Goal: Task Accomplishment & Management: Complete application form

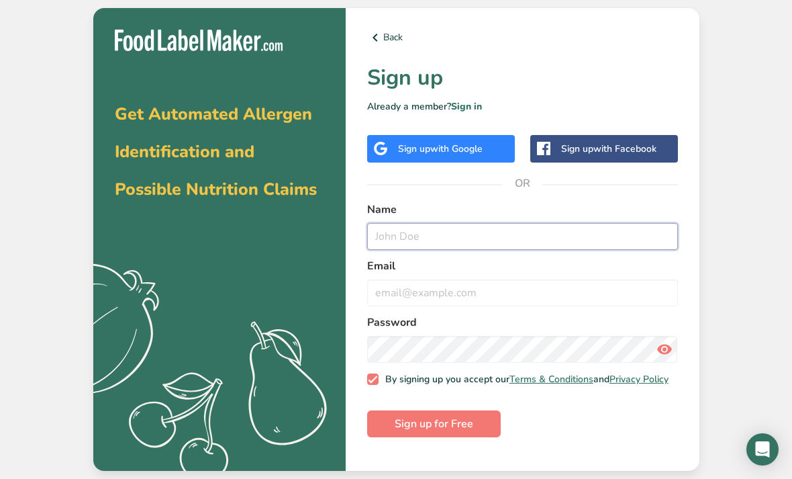
click at [443, 250] on input "text" at bounding box center [522, 236] width 311 height 27
click at [421, 156] on div "Sign up with Google" at bounding box center [440, 149] width 85 height 14
click at [475, 437] on button "Sign up for Free" at bounding box center [434, 423] width 134 height 27
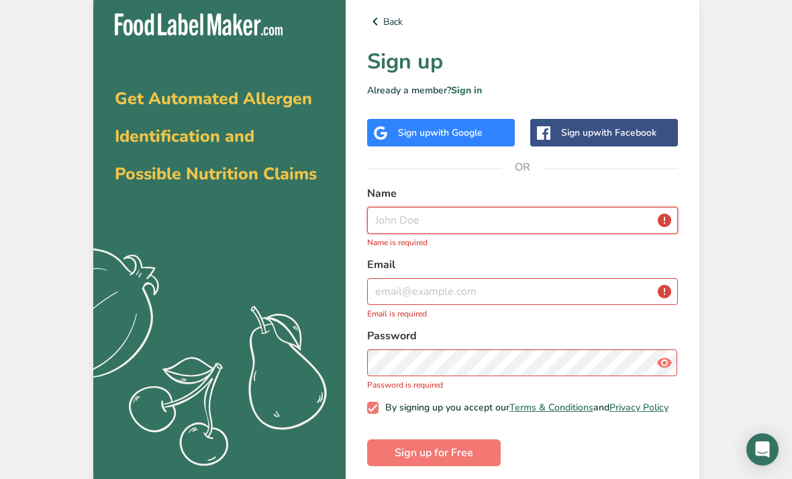
click at [418, 233] on input "text" at bounding box center [522, 220] width 311 height 27
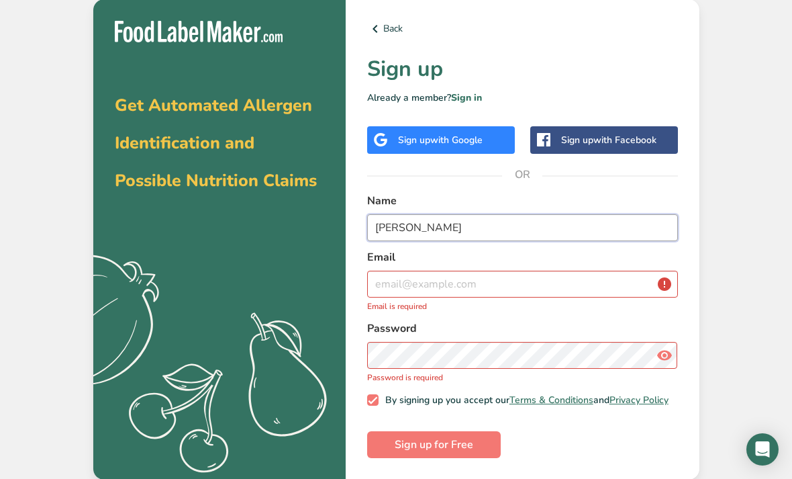
type input "[PERSON_NAME]"
click at [409, 297] on input "email" at bounding box center [522, 283] width 311 height 27
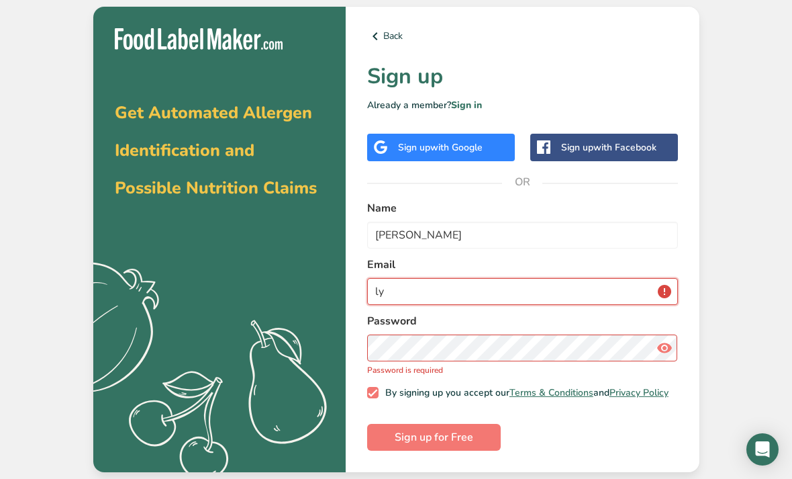
type input "l"
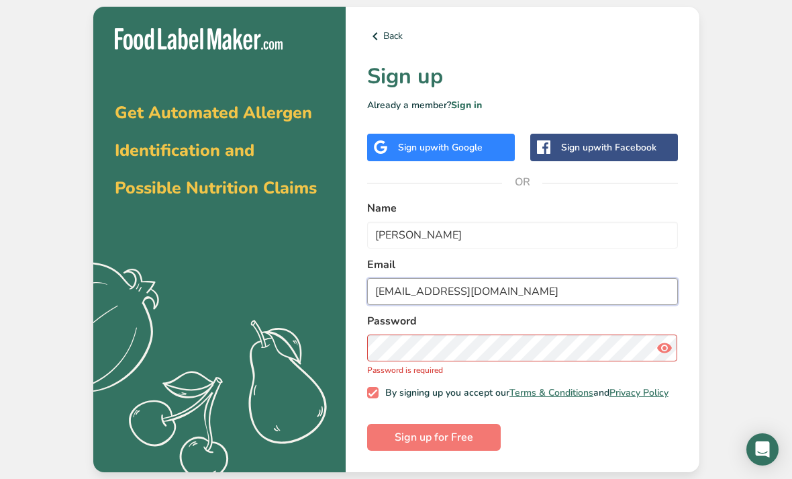
type input "[EMAIL_ADDRESS][DOMAIN_NAME]"
click at [428, 478] on html "Get Automated Allergen Identification and Possible Nutrition Claims .a{fill:#f5…" at bounding box center [396, 239] width 792 height 479
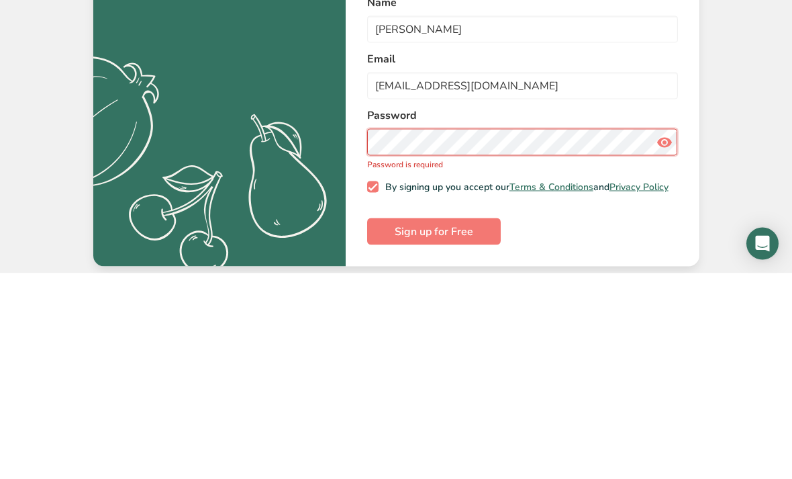
scroll to position [43, 0]
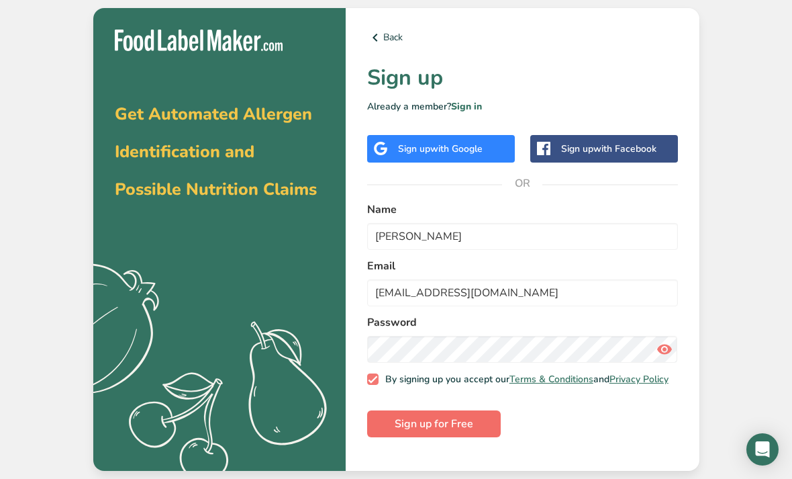
click at [406, 415] on span "Sign up for Free" at bounding box center [434, 423] width 79 height 16
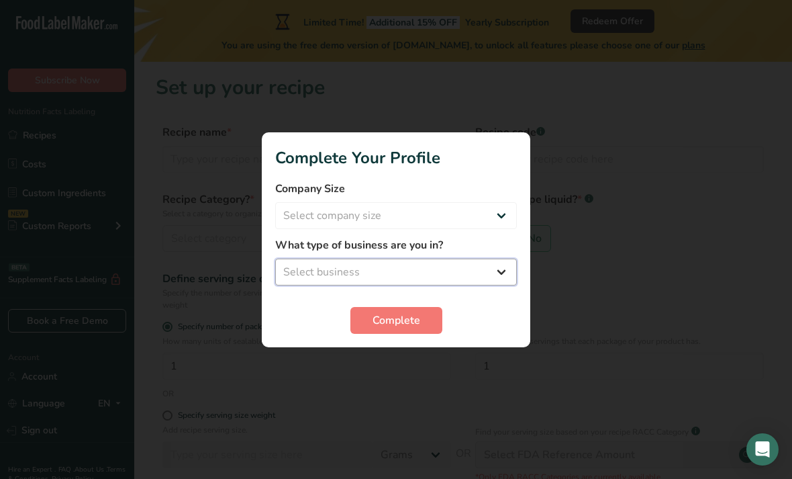
select select "1"
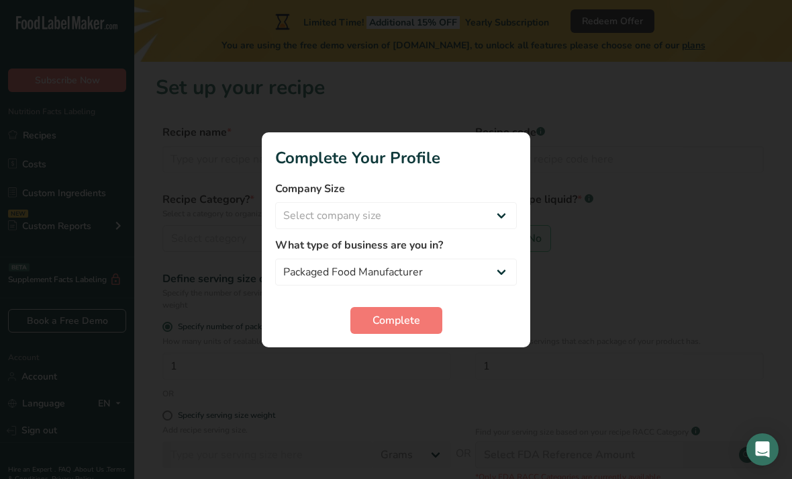
click at [493, 243] on label "What type of business are you in?" at bounding box center [396, 245] width 242 height 16
click at [317, 250] on label "What type of business are you in?" at bounding box center [396, 245] width 242 height 16
click at [324, 258] on select "Packaged Food Manufacturer Restaurant & Cafe Bakery Meal Plans & Catering Compa…" at bounding box center [396, 271] width 242 height 27
click at [293, 260] on select "Packaged Food Manufacturer Restaurant & Cafe Bakery Meal Plans & Catering Compa…" at bounding box center [396, 271] width 242 height 27
click at [342, 326] on div "Complete" at bounding box center [396, 320] width 242 height 27
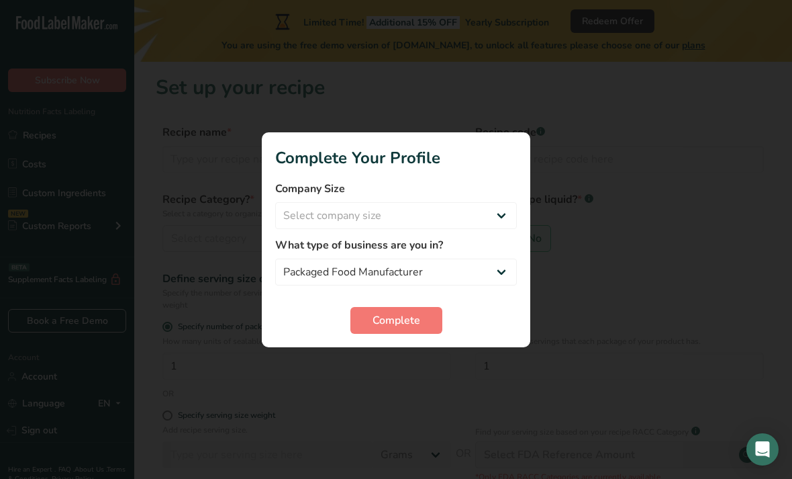
click at [295, 254] on div "What type of business are you in? Packaged Food Manufacturer Restaurant & Cafe …" at bounding box center [396, 261] width 242 height 48
select select "1"
click at [415, 360] on div at bounding box center [396, 239] width 792 height 479
click at [390, 357] on div at bounding box center [396, 239] width 792 height 479
click at [400, 355] on div at bounding box center [396, 239] width 792 height 479
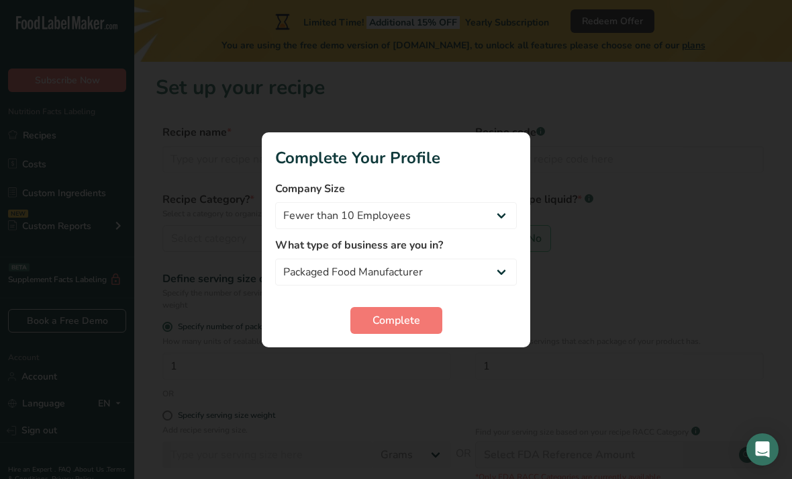
click at [401, 375] on div at bounding box center [396, 239] width 792 height 479
click at [387, 366] on div at bounding box center [396, 239] width 792 height 479
click at [404, 374] on div at bounding box center [396, 239] width 792 height 479
click at [404, 370] on div at bounding box center [396, 239] width 792 height 479
click at [398, 380] on div at bounding box center [396, 239] width 792 height 479
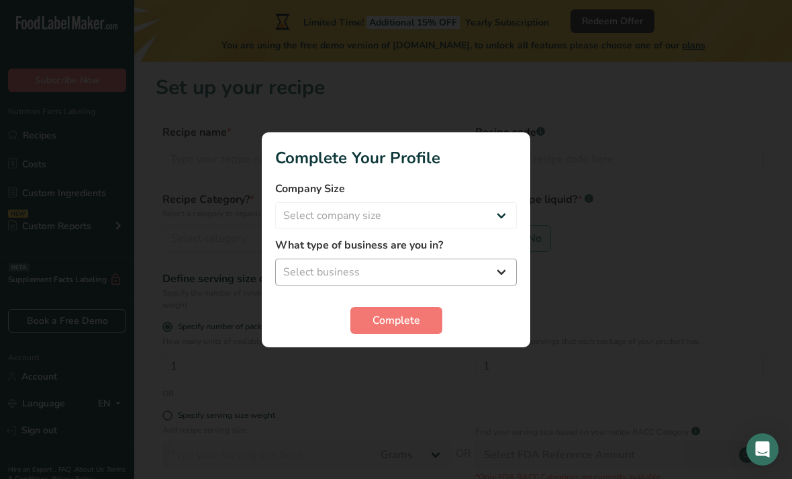
click at [302, 277] on select "Select business Packaged Food Manufacturer Restaurant & Cafe Bakery Meal Plans …" at bounding box center [396, 271] width 242 height 27
select select "1"
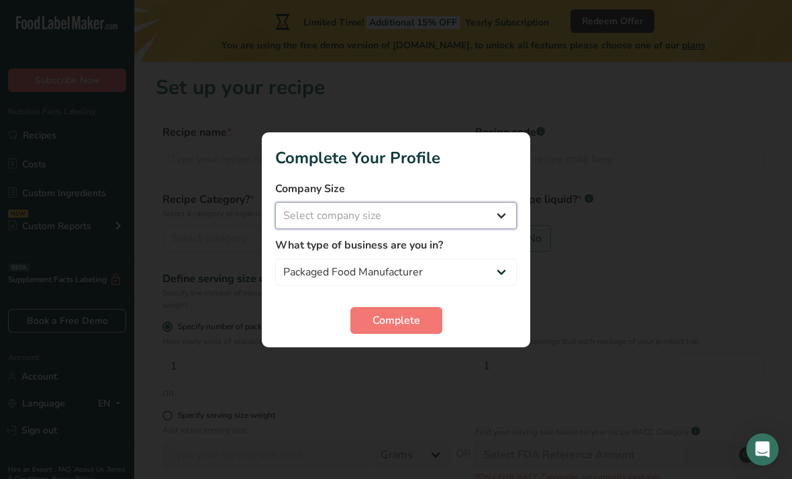
click at [305, 218] on select "Select company size Fewer than 10 Employees 10 to 50 Employees 51 to 500 Employ…" at bounding box center [396, 215] width 242 height 27
select select "1"
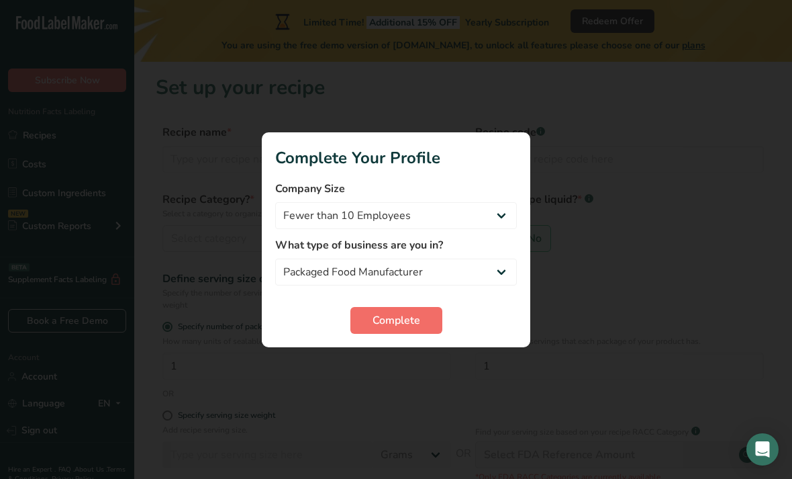
click at [376, 316] on span "Complete" at bounding box center [397, 320] width 48 height 16
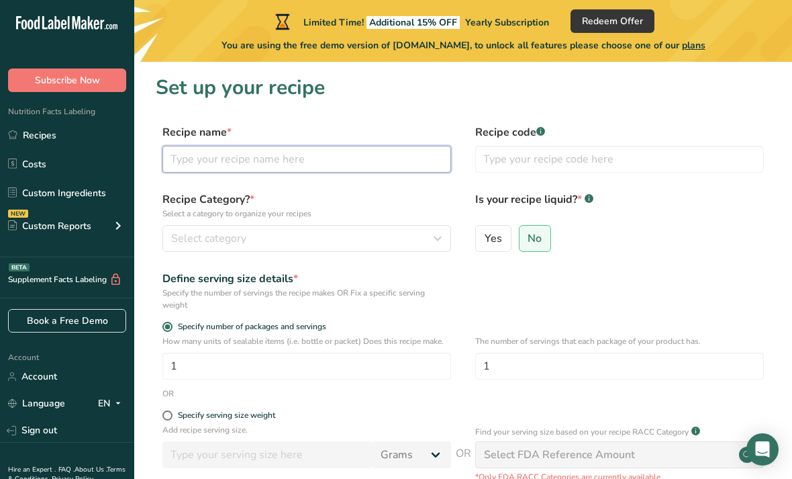
click at [299, 164] on input "text" at bounding box center [306, 159] width 289 height 27
type input "Seareal"
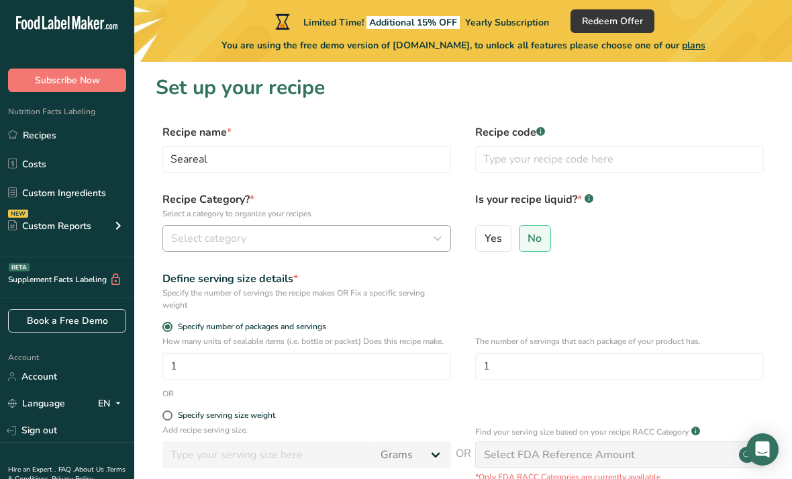
click at [217, 238] on span "Select category" at bounding box center [208, 238] width 75 height 16
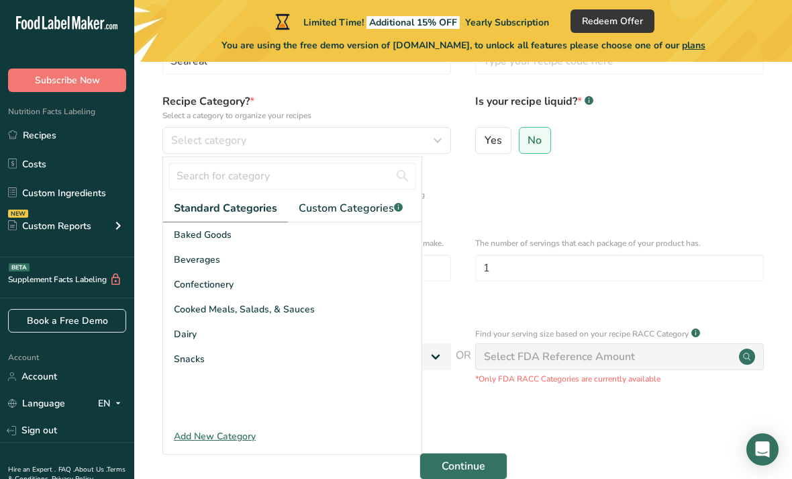
scroll to position [128, 0]
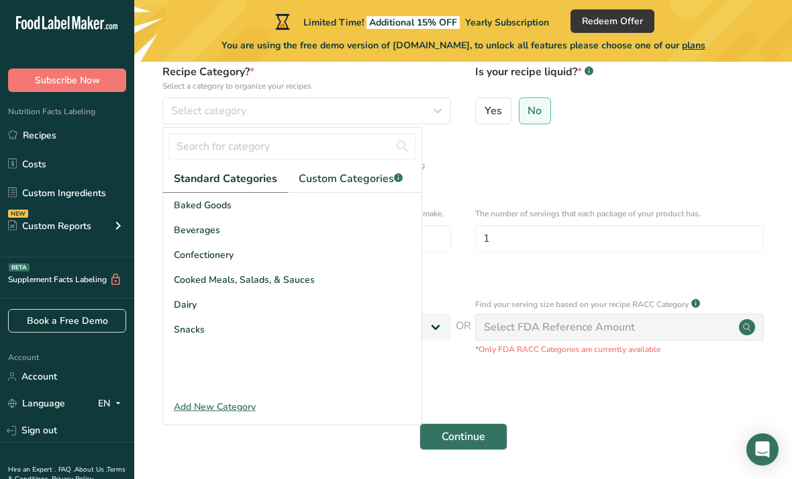
click at [218, 408] on div "Add New Category" at bounding box center [292, 406] width 258 height 14
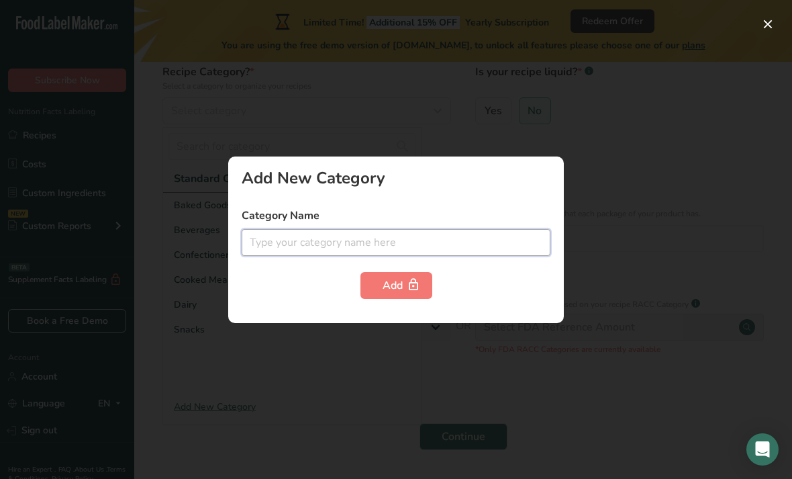
click at [287, 256] on input "text" at bounding box center [396, 242] width 309 height 27
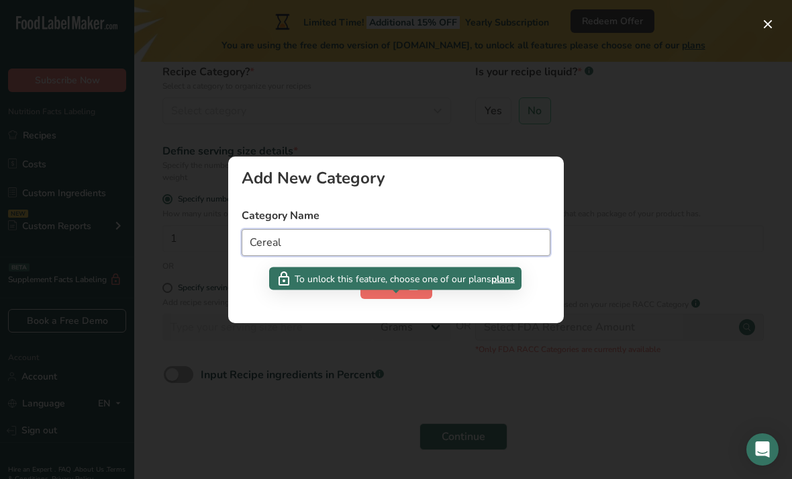
type input "Cereal"
click at [362, 299] on button "Add" at bounding box center [396, 285] width 72 height 27
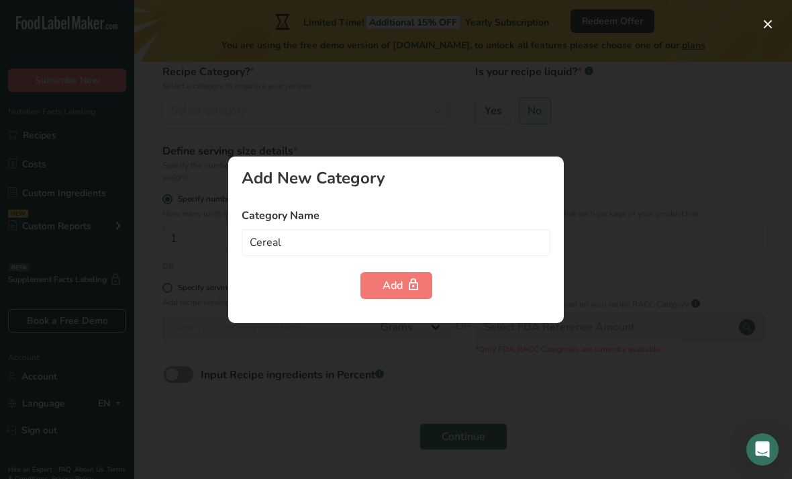
click at [284, 121] on div at bounding box center [396, 239] width 792 height 479
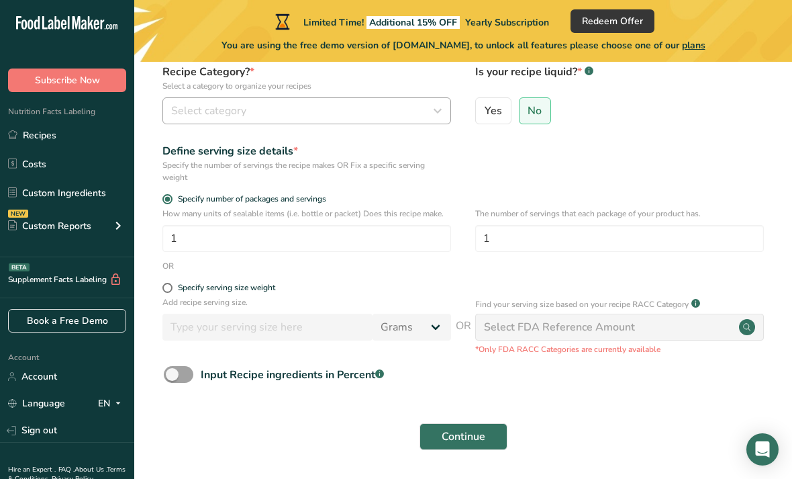
click at [264, 117] on div "Select category" at bounding box center [302, 111] width 263 height 16
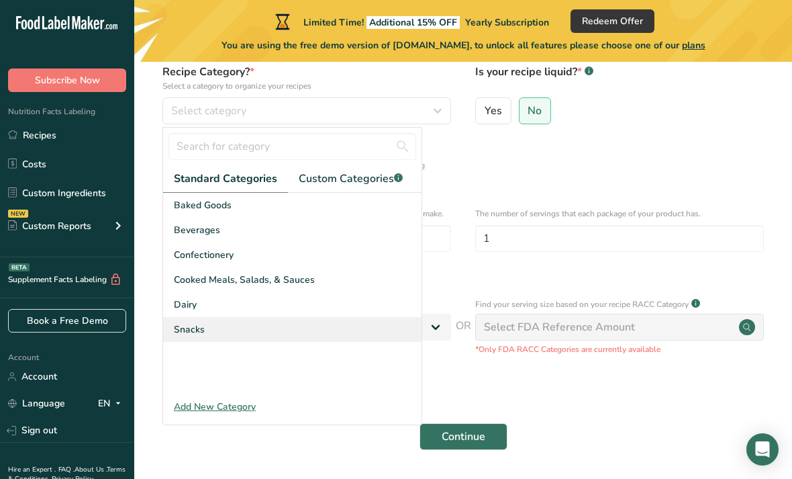
click at [199, 338] on div "Snacks" at bounding box center [292, 329] width 258 height 25
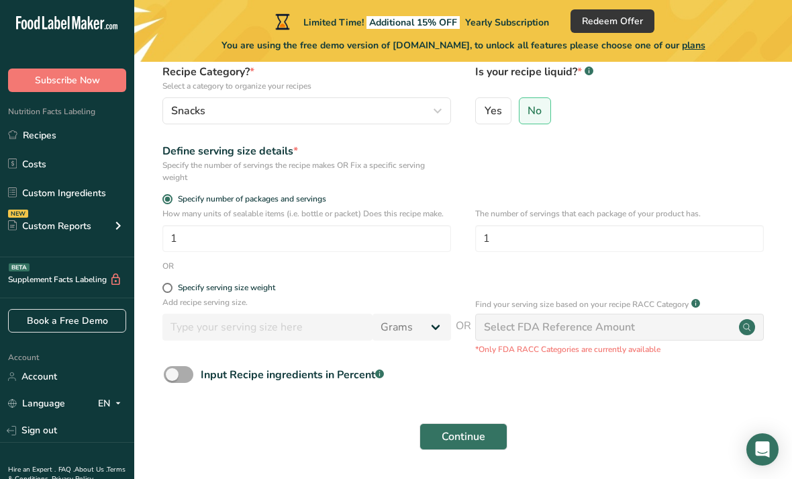
click at [176, 376] on span at bounding box center [179, 374] width 30 height 17
click at [173, 376] on input "Input Recipe ingredients in Percent .a-a{fill:#347362;}.b-a{fill:#fff;}" at bounding box center [168, 374] width 9 height 9
checkbox input "true"
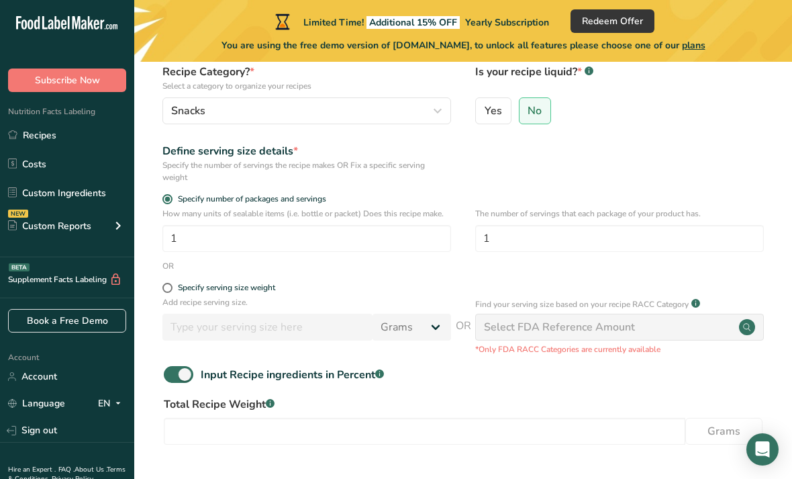
click at [287, 354] on div "Add recipe serving size. Grams kg mg mcg lb oz l mL fl oz tbsp tsp cup qt gallo…" at bounding box center [463, 325] width 615 height 59
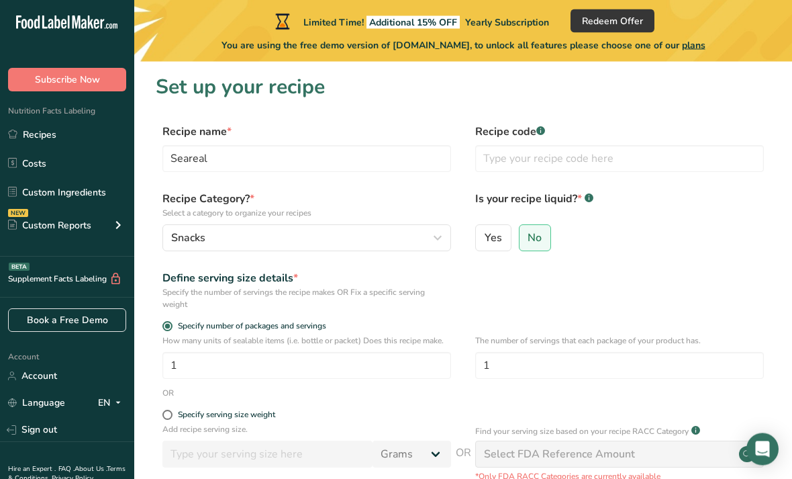
scroll to position [1, 0]
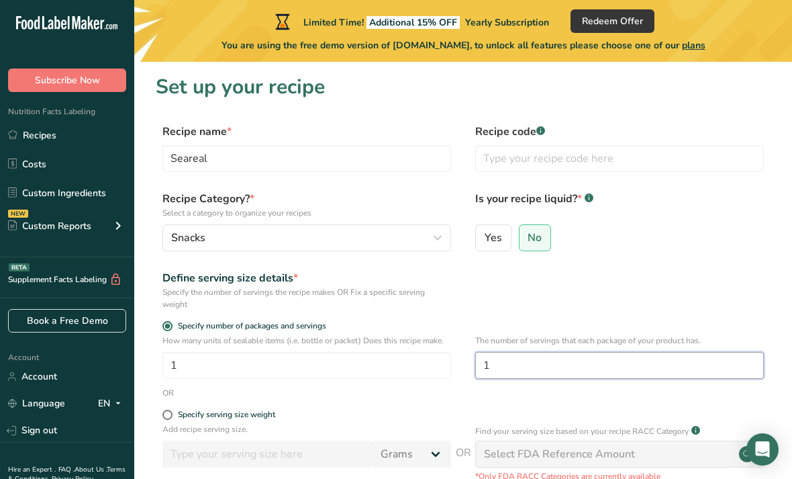
click at [548, 364] on input "1" at bounding box center [619, 365] width 289 height 27
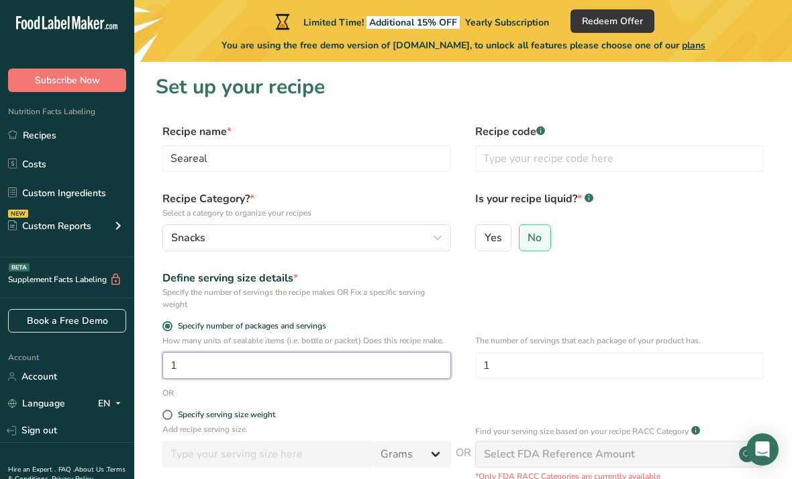
click at [242, 362] on input "1" at bounding box center [306, 365] width 289 height 27
type input "2000"
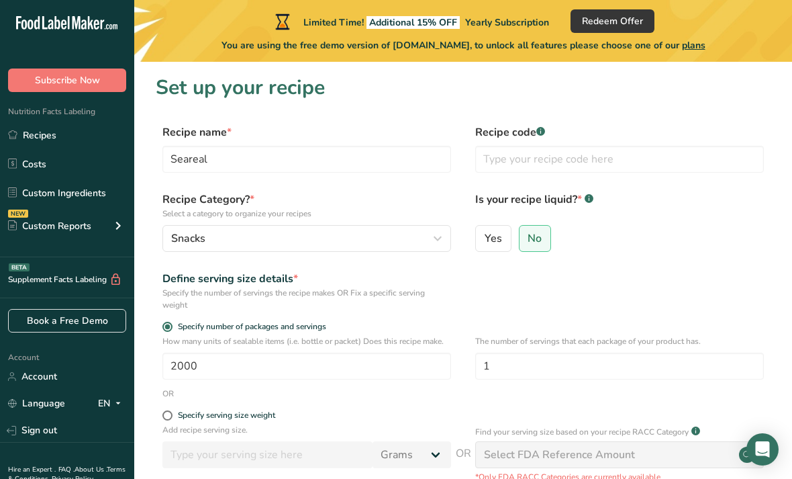
click at [167, 321] on form "Recipe name * Seareal Recipe code .a-a{fill:#347362;}.b-a{fill:#fff;} Recipe Ca…" at bounding box center [463, 384] width 615 height 520
click at [166, 326] on span at bounding box center [167, 327] width 10 height 10
click at [166, 326] on input "Specify number of packages and servings" at bounding box center [166, 326] width 9 height 9
click at [222, 364] on input "2000" at bounding box center [306, 365] width 289 height 27
type input "1"
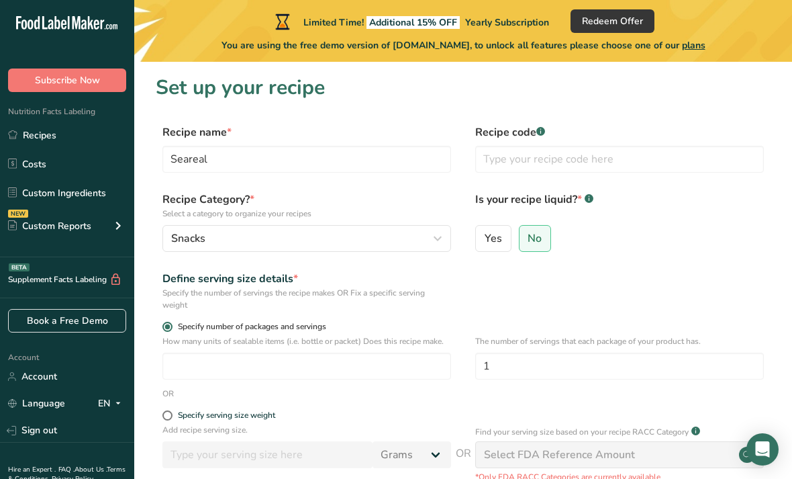
click at [168, 328] on span at bounding box center [167, 327] width 10 height 10
click at [168, 328] on input "Specify number of packages and servings" at bounding box center [166, 326] width 9 height 9
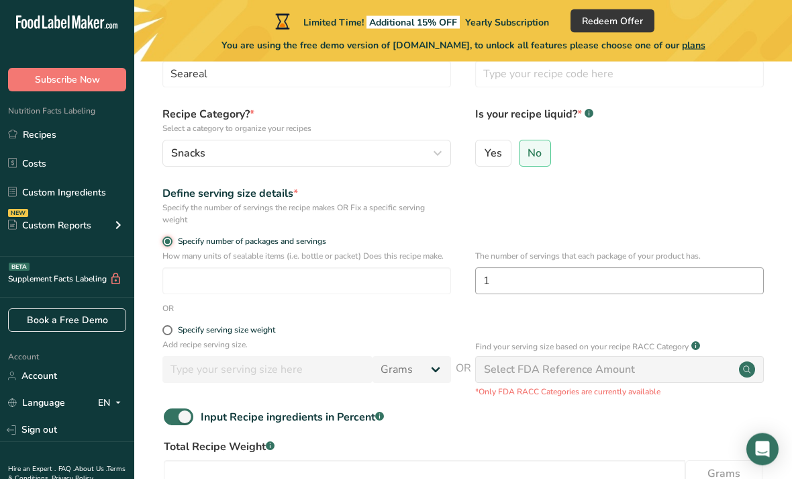
scroll to position [85, 0]
click at [555, 276] on input "1" at bounding box center [619, 280] width 289 height 27
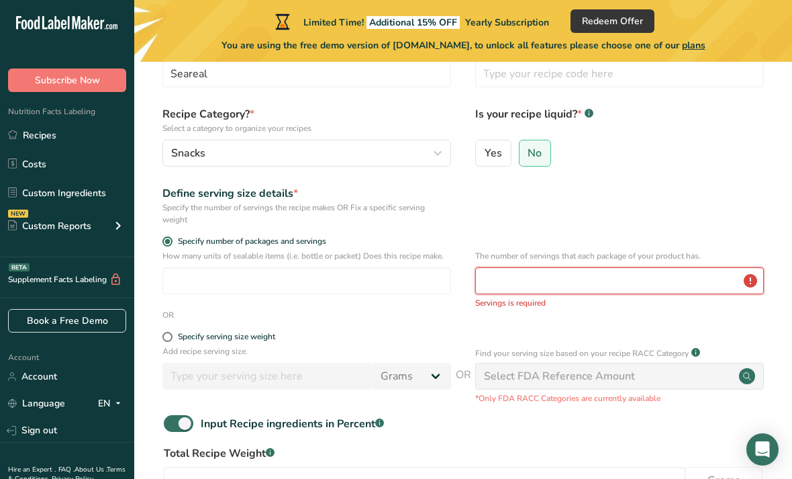
type input "1"
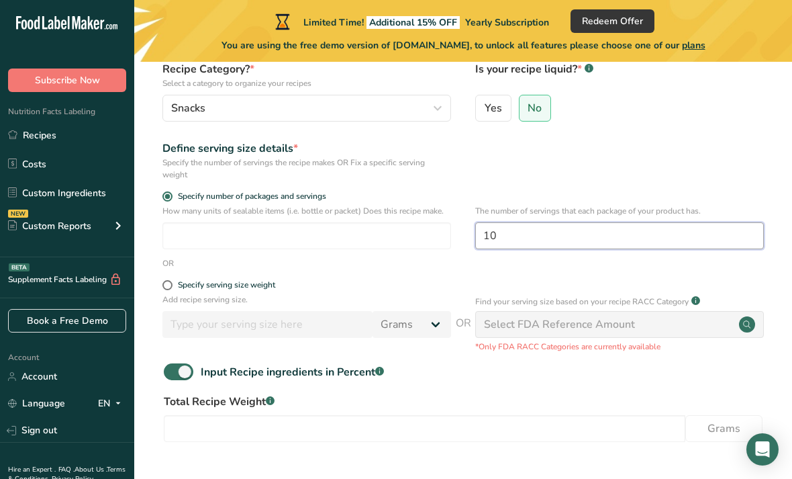
scroll to position [164, 0]
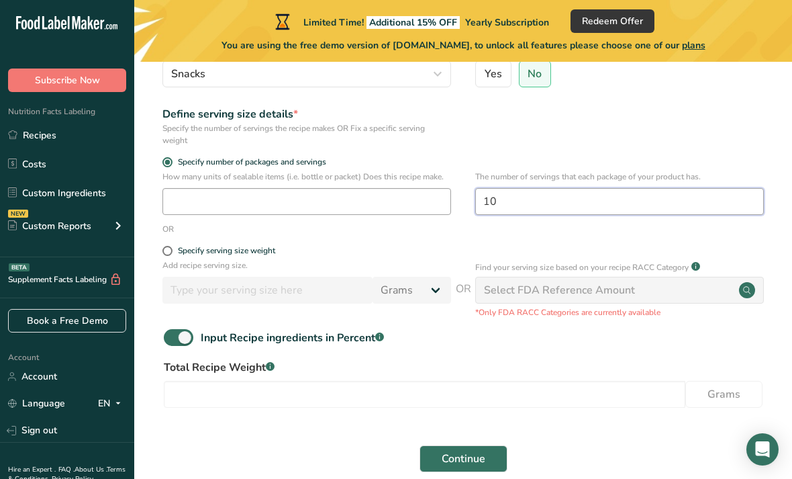
type input "10"
click at [218, 199] on input "number" at bounding box center [306, 201] width 289 height 27
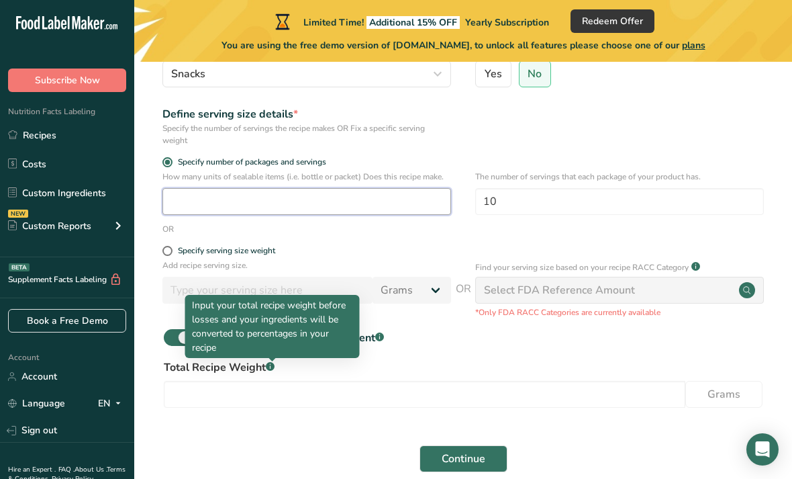
scroll to position [187, 0]
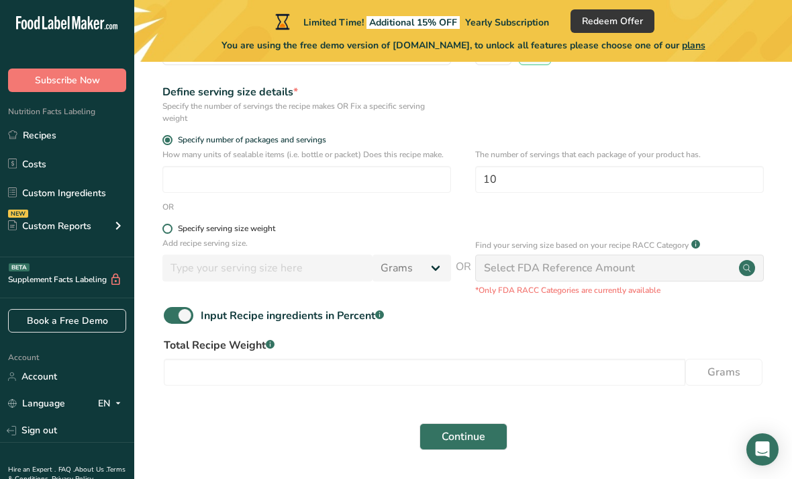
click at [170, 224] on span at bounding box center [167, 229] width 10 height 10
click at [170, 224] on input "Specify serving size weight" at bounding box center [166, 228] width 9 height 9
radio input "true"
radio input "false"
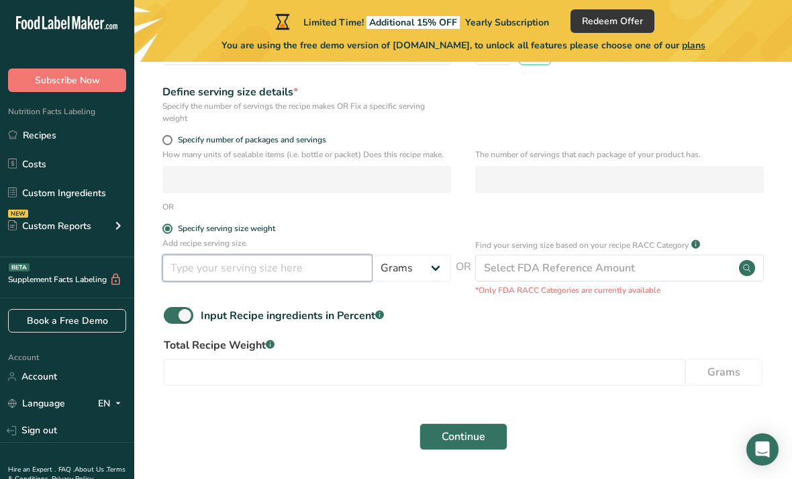
click at [204, 269] on input "number" at bounding box center [267, 267] width 210 height 27
type input "30"
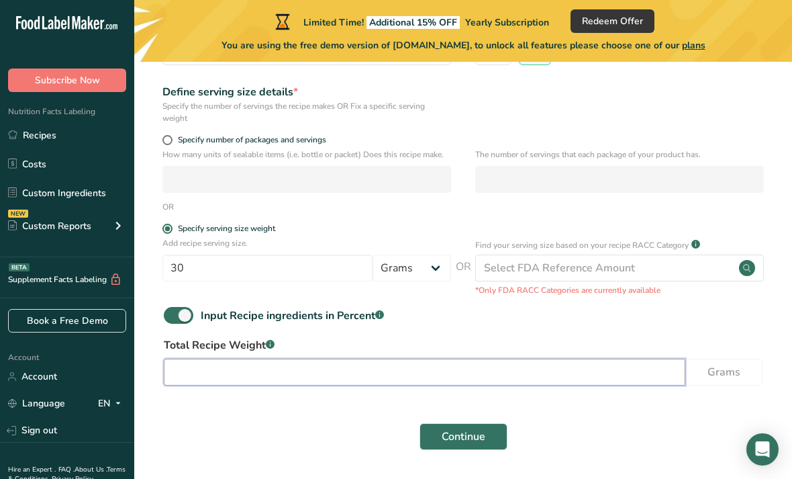
click at [289, 371] on input "number" at bounding box center [425, 371] width 522 height 27
type input "300"
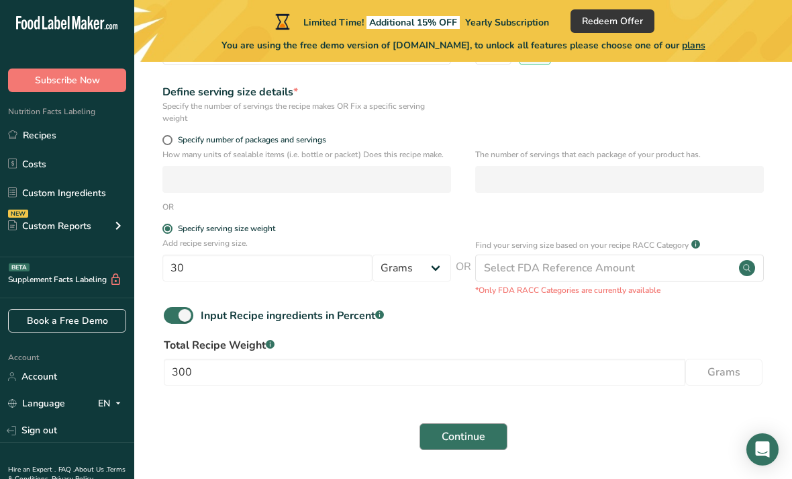
click at [460, 433] on span "Continue" at bounding box center [464, 436] width 44 height 16
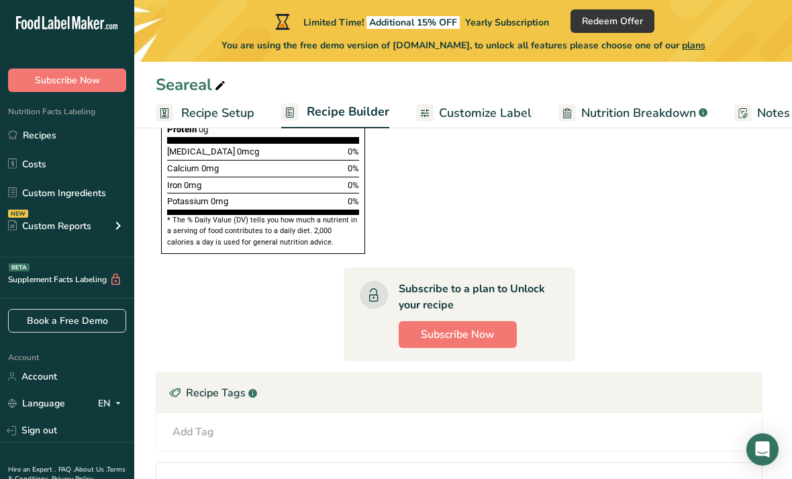
scroll to position [682, 0]
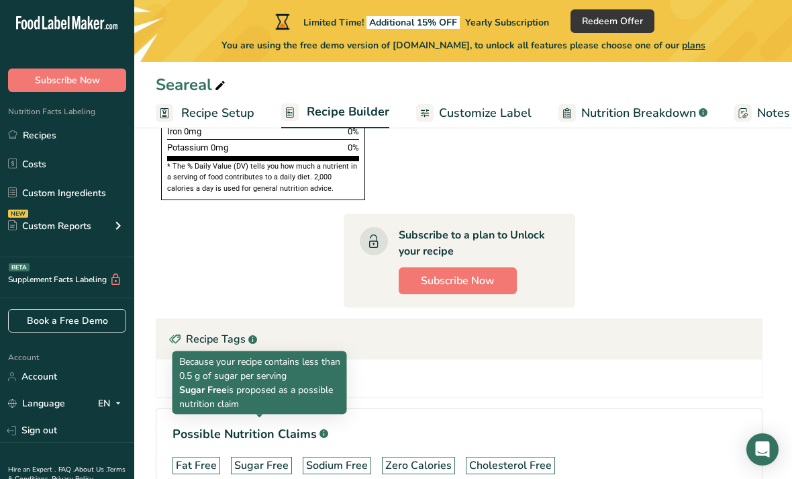
click at [273, 457] on div "Sugar Free" at bounding box center [261, 465] width 54 height 16
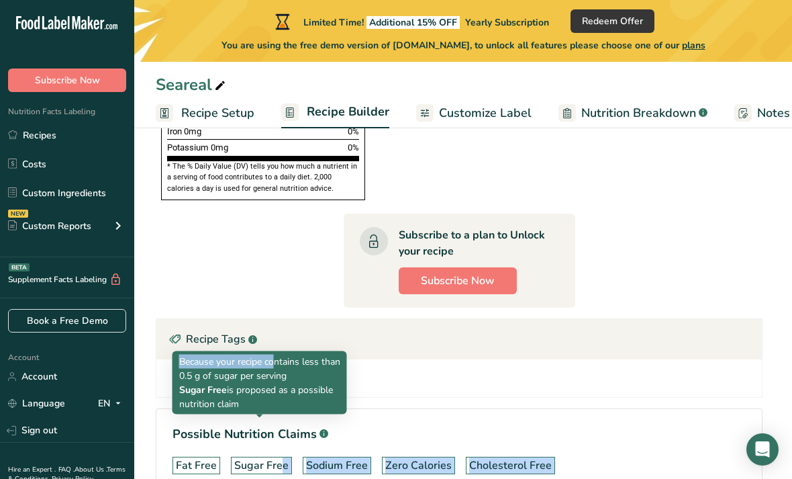
drag, startPoint x: 234, startPoint y: 431, endPoint x: 221, endPoint y: 353, distance: 78.8
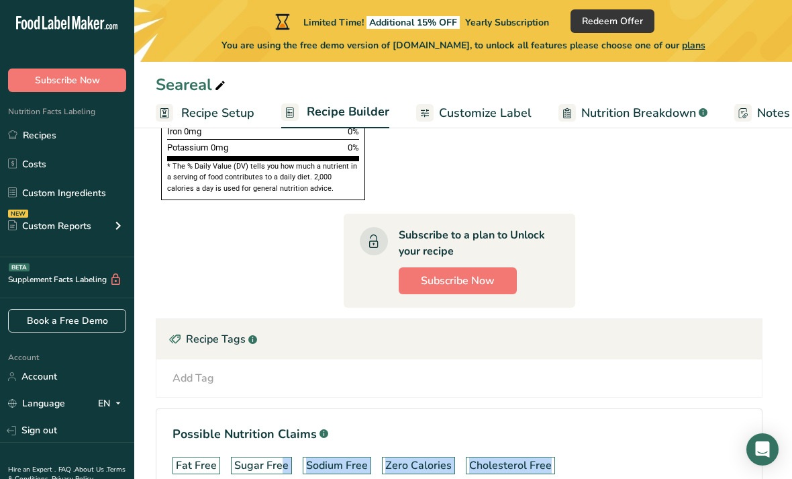
click at [164, 180] on section "Ingredient * Amount * Unit * Waste * .a-a{fill:#347362;}.b-a{fill:#fff;} Grams …" at bounding box center [459, 21] width 607 height 993
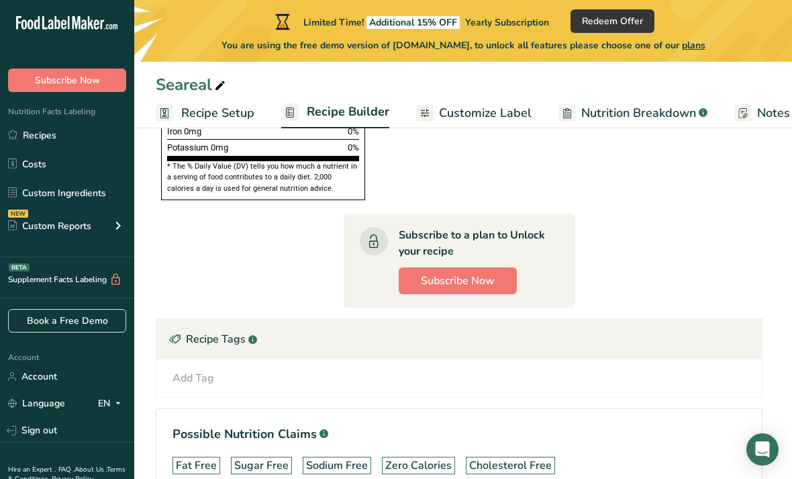
click at [252, 457] on div "Sugar Free" at bounding box center [261, 465] width 54 height 16
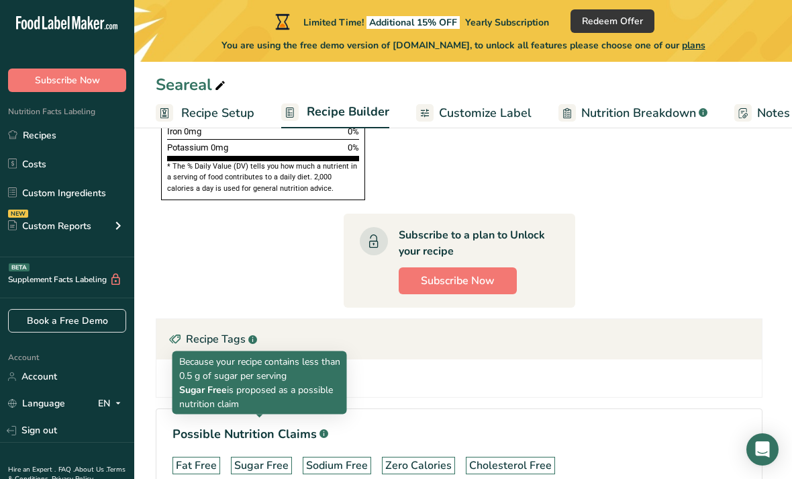
click at [194, 268] on section "Ingredient * Amount * Unit * Waste * .a-a{fill:#347362;}.b-a{fill:#fff;} Grams …" at bounding box center [459, 21] width 607 height 993
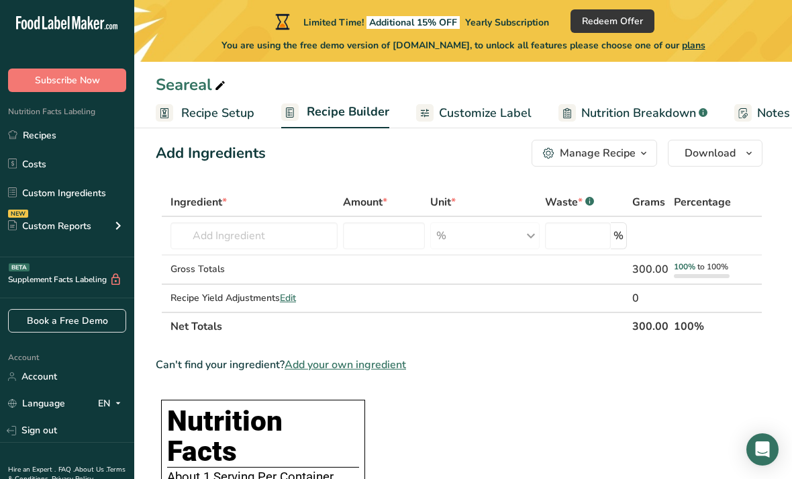
scroll to position [0, 0]
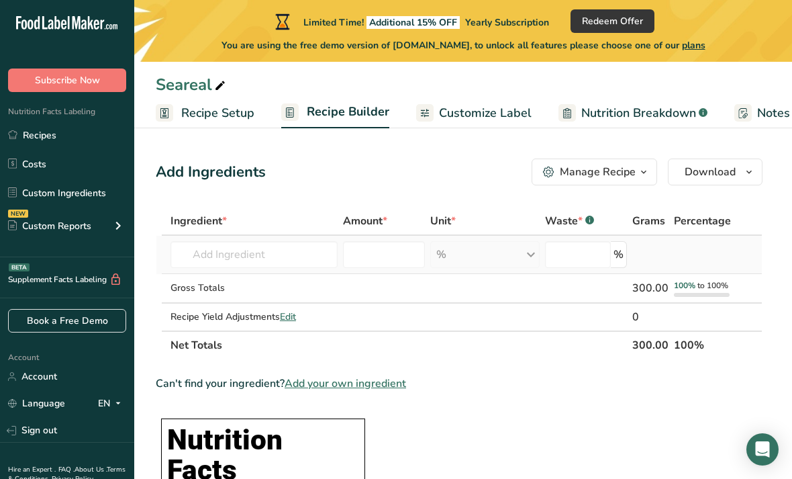
click at [251, 273] on td "Almond flour 1211 Milk, whole, 3.25% milkfat, without added vitamin A and vitam…" at bounding box center [254, 255] width 173 height 38
click at [268, 260] on input "text" at bounding box center [253, 254] width 167 height 27
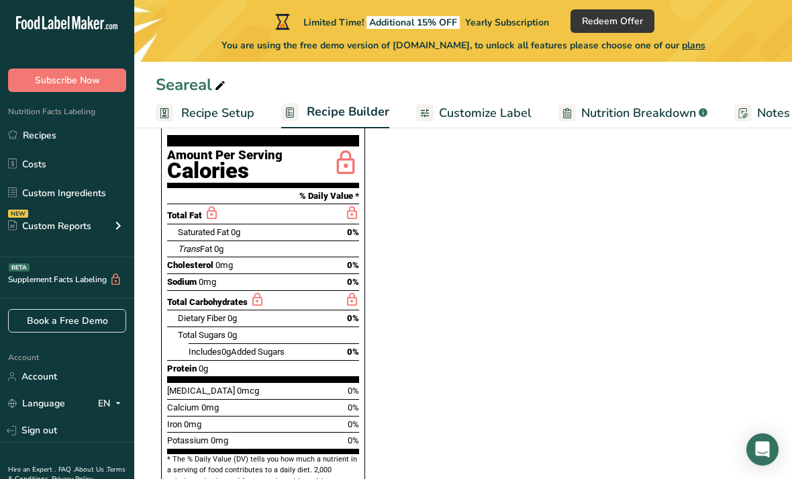
scroll to position [391, 0]
